Goal: Book appointment/travel/reservation

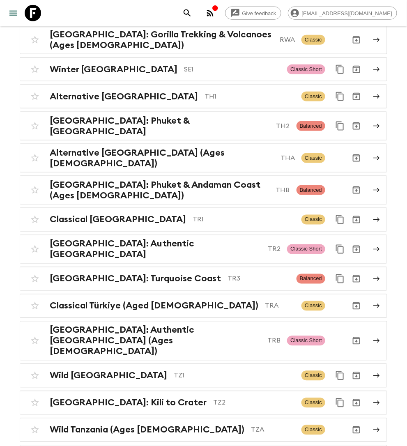
scroll to position [3466, 0]
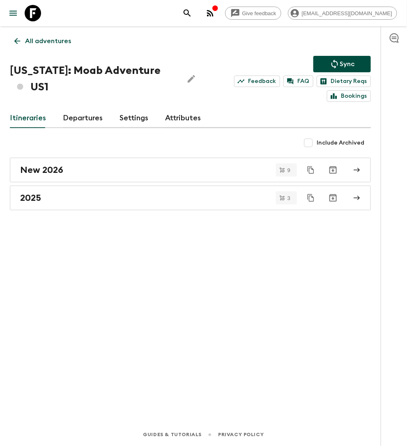
click at [89, 118] on link "Departures" at bounding box center [83, 119] width 40 height 20
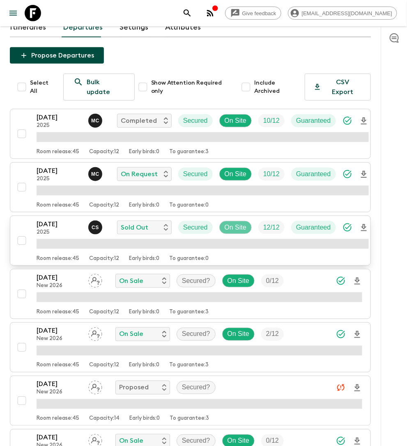
scroll to position [85, 0]
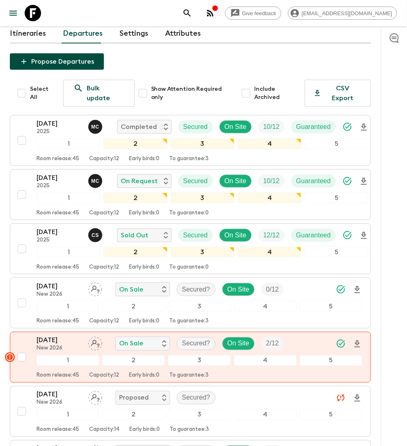
click at [248, 86] on input "Include Archived" at bounding box center [246, 93] width 16 height 16
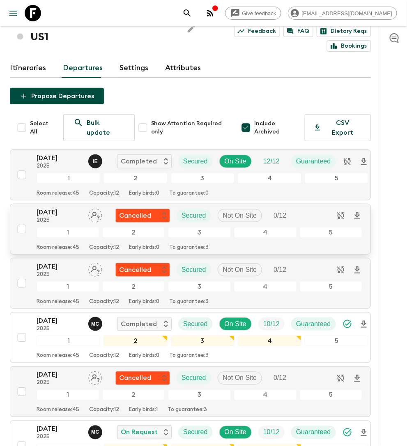
scroll to position [0, 0]
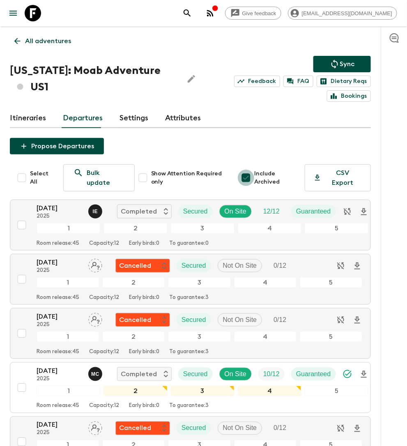
click at [250, 172] on input "Include Archived" at bounding box center [246, 178] width 16 height 16
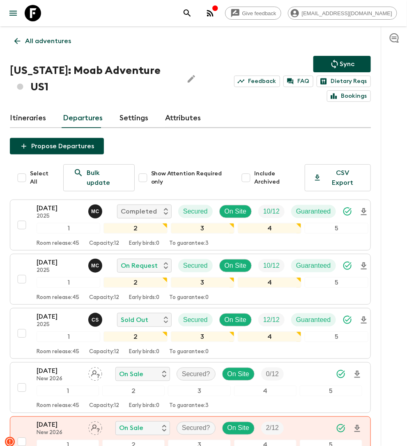
click at [250, 173] on input "Include Archived" at bounding box center [246, 178] width 16 height 16
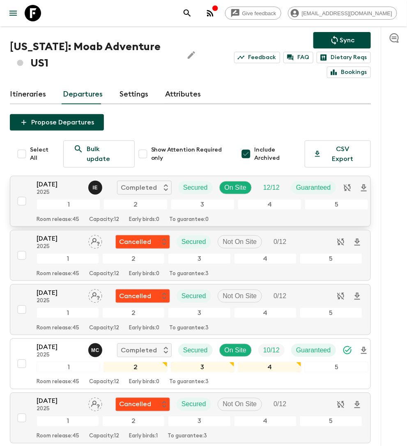
scroll to position [16, 0]
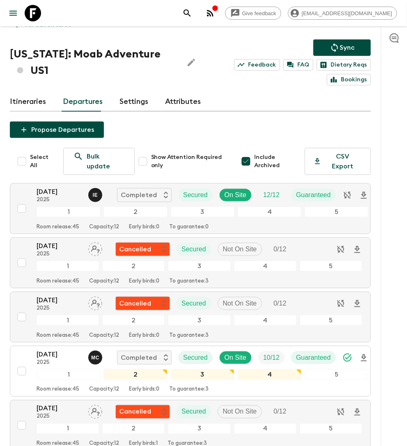
click at [250, 156] on input "Include Archived" at bounding box center [246, 161] width 16 height 16
checkbox input "false"
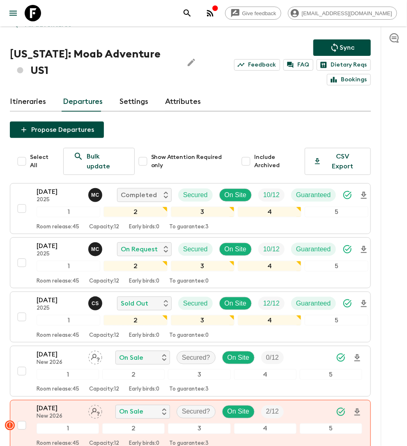
scroll to position [0, 0]
